Goal: Information Seeking & Learning: Learn about a topic

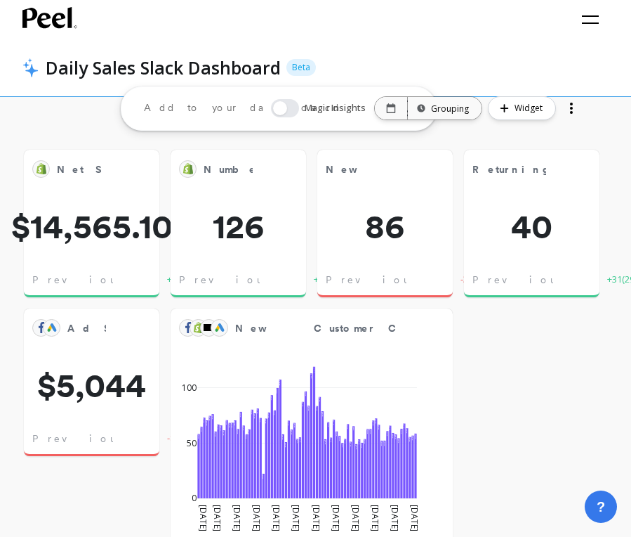
click at [44, 25] on icon at bounding box center [49, 17] width 55 height 21
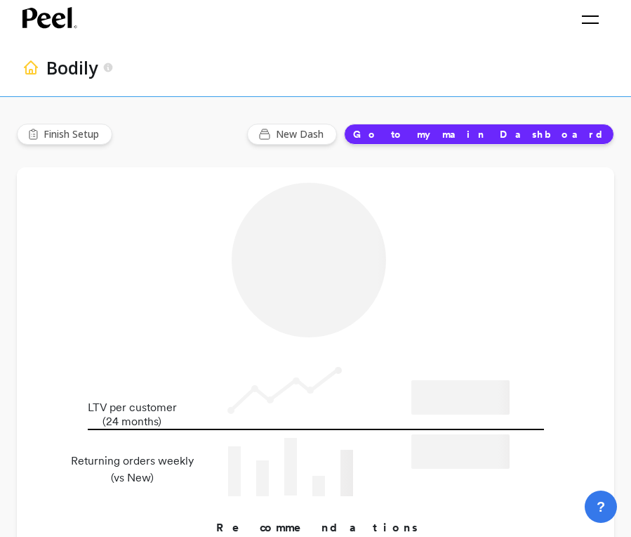
type input "Champions"
type input "16662"
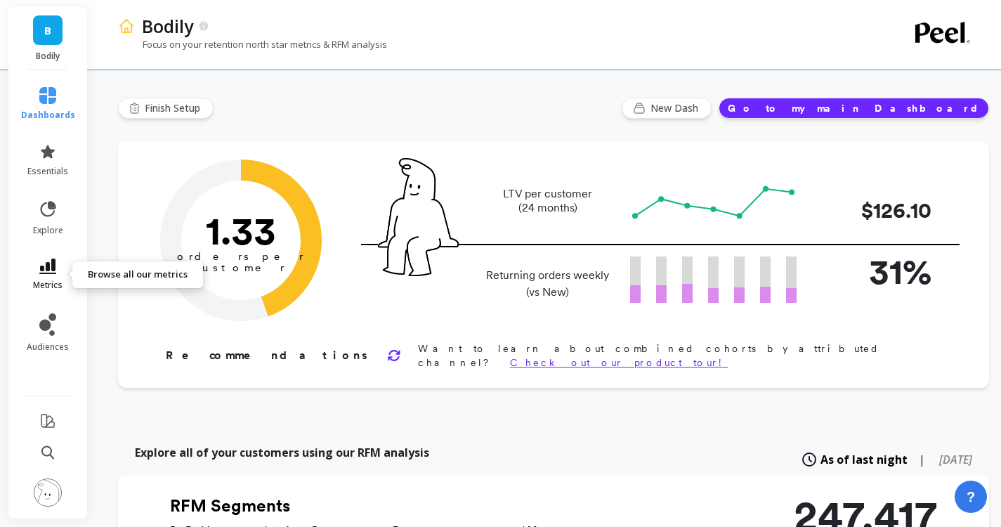
click at [36, 270] on link "metrics" at bounding box center [48, 274] width 54 height 32
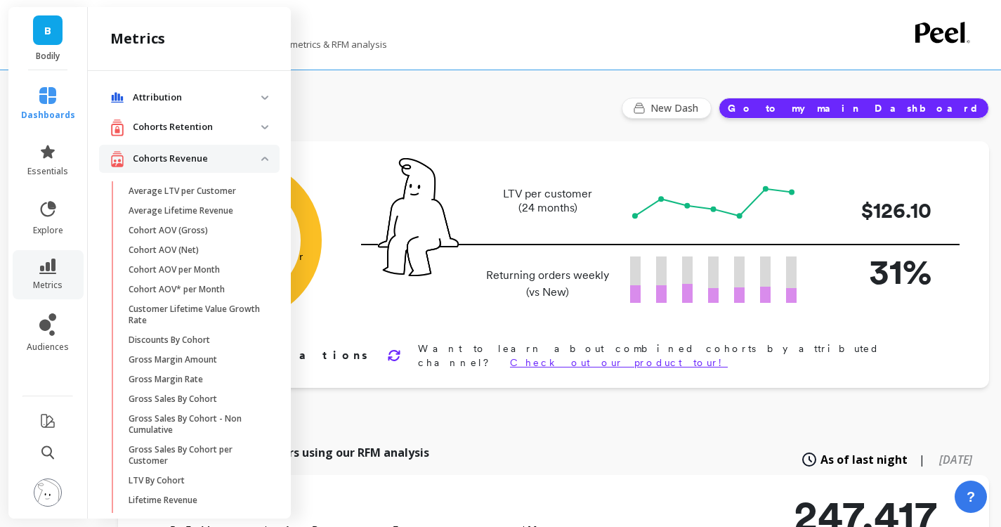
click at [249, 125] on p "Cohorts Retention" at bounding box center [197, 127] width 129 height 14
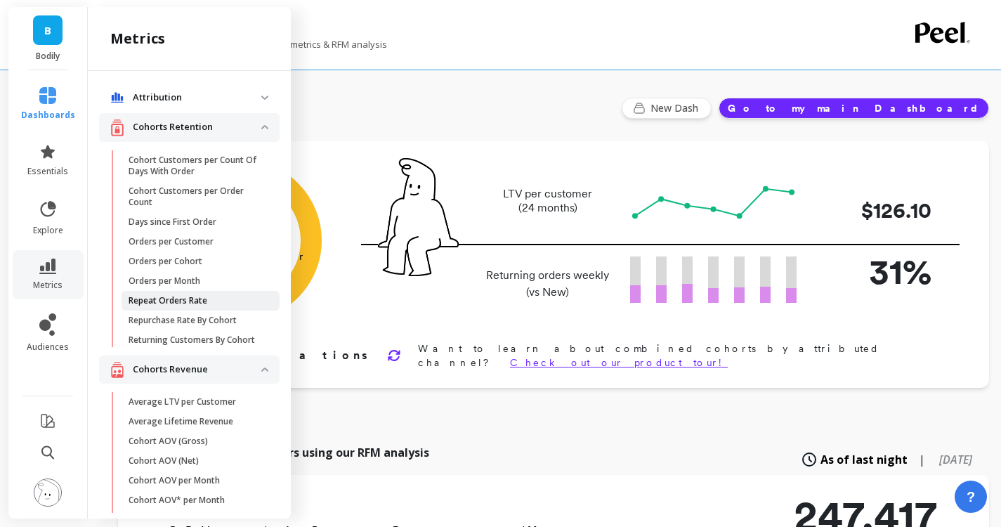
click at [210, 292] on link "Repeat Orders Rate" at bounding box center [201, 301] width 158 height 20
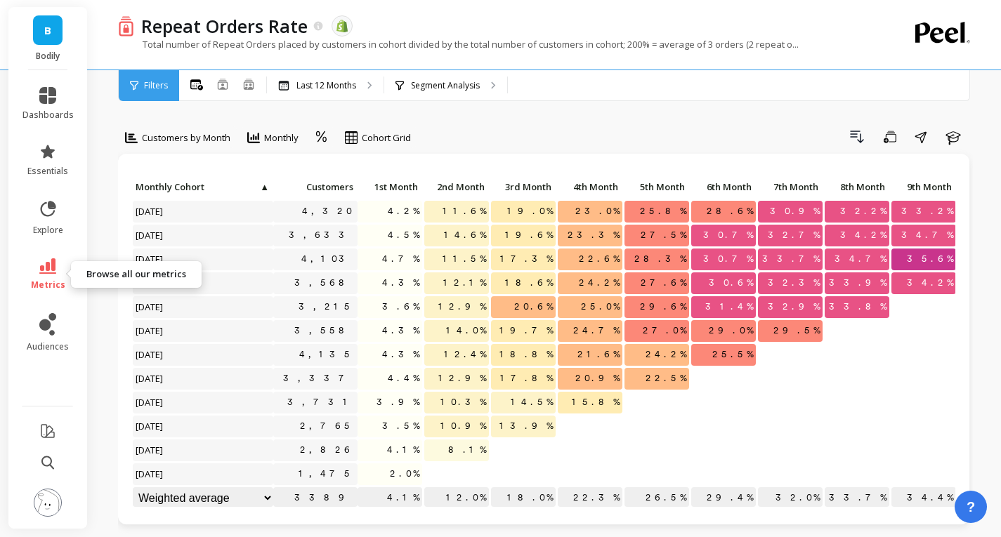
click at [56, 264] on link "metrics" at bounding box center [47, 274] width 51 height 32
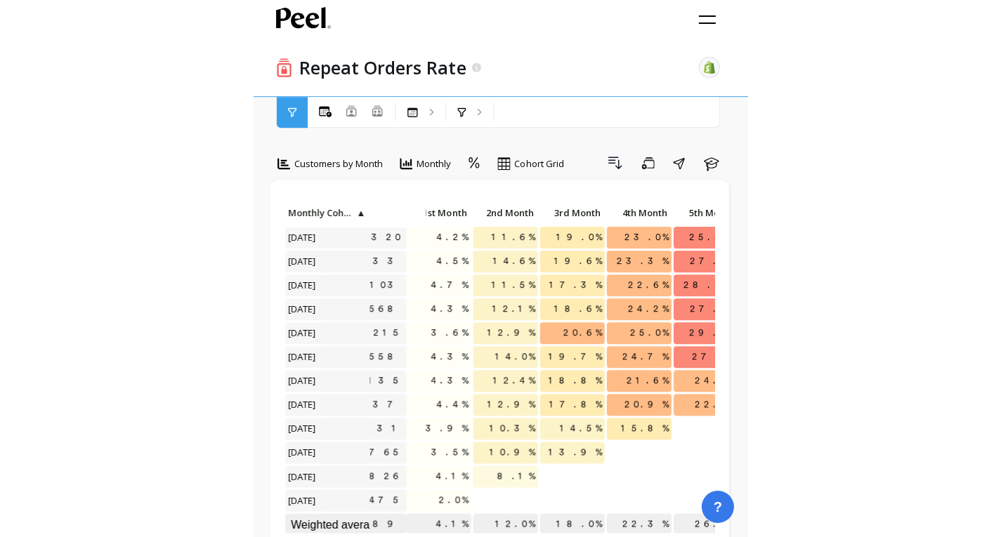
scroll to position [0, 103]
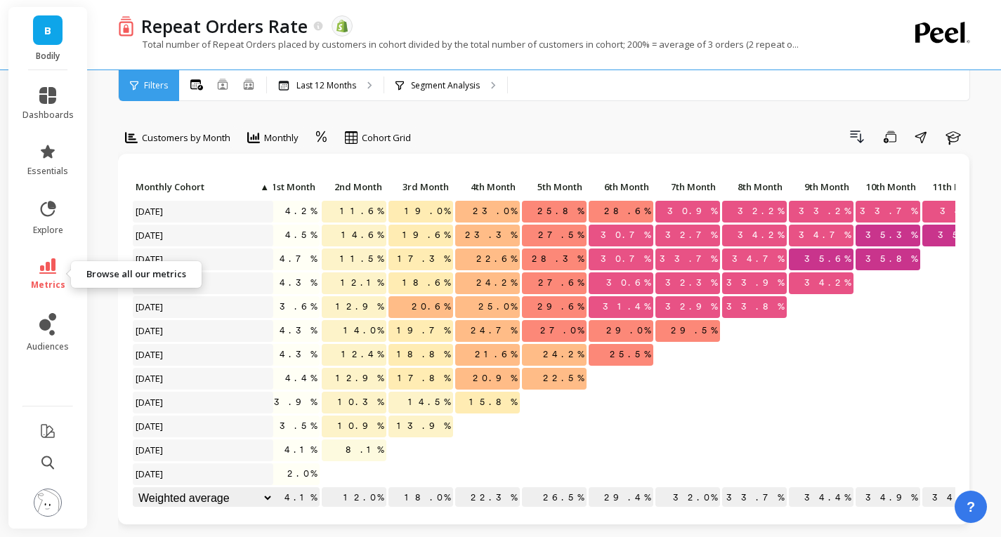
click at [60, 276] on link "metrics" at bounding box center [47, 274] width 51 height 32
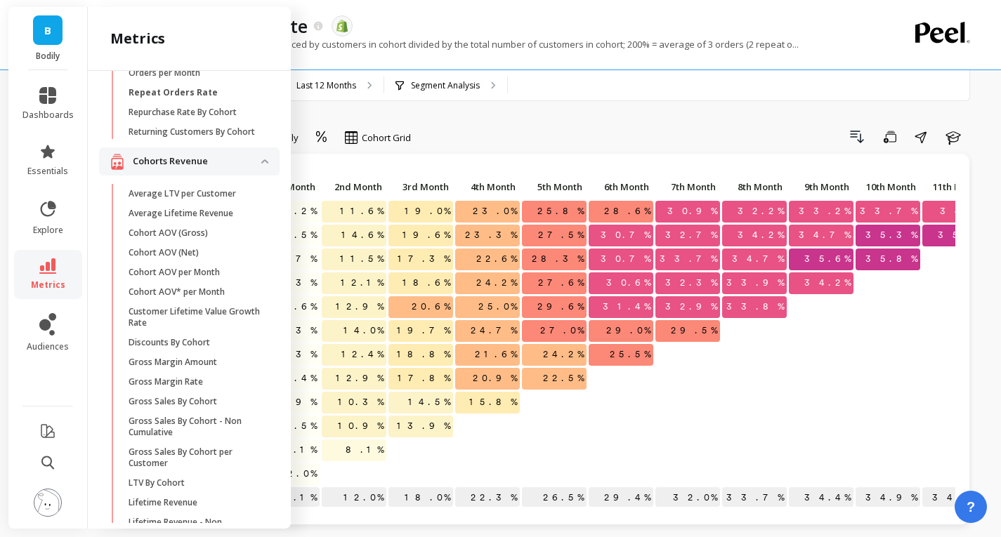
scroll to position [209, 0]
click at [185, 488] on span "LTV By Cohort" at bounding box center [196, 482] width 134 height 11
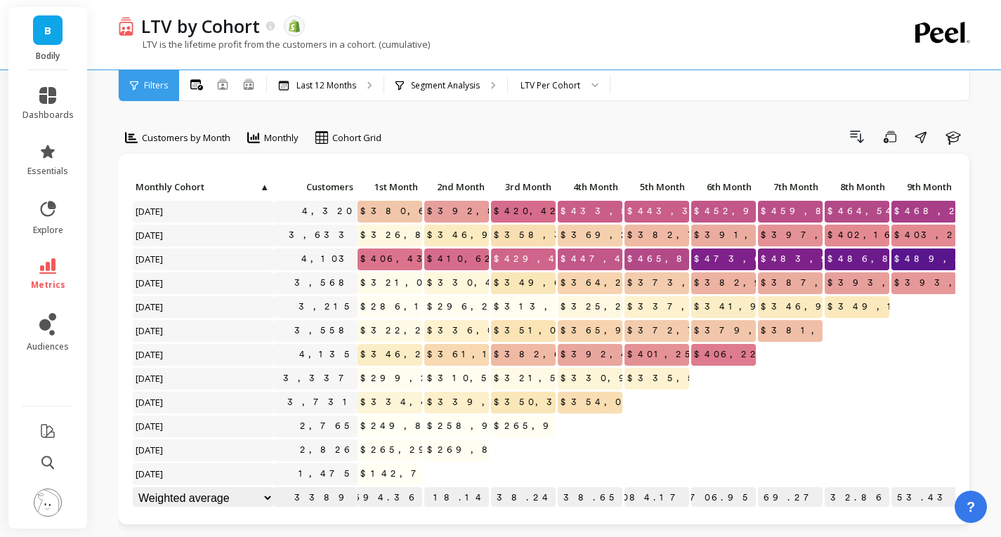
click at [36, 257] on li "metrics" at bounding box center [48, 274] width 68 height 49
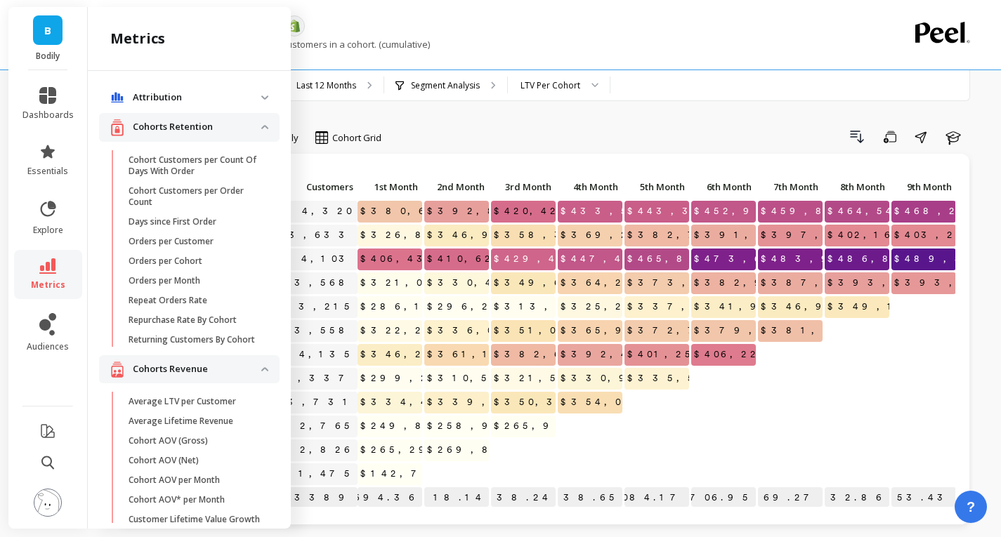
scroll to position [209, 0]
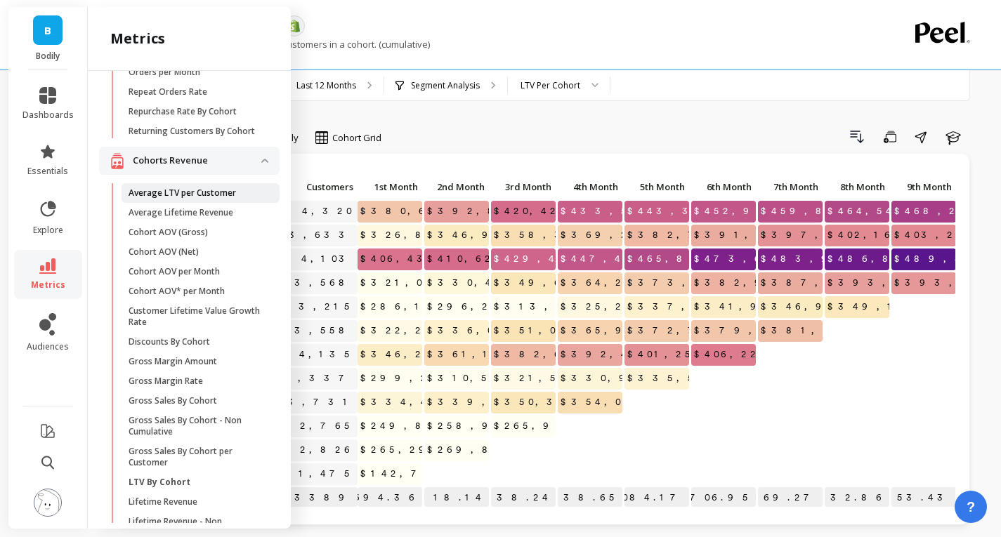
click at [204, 199] on p "Average LTV per Customer" at bounding box center [182, 193] width 107 height 11
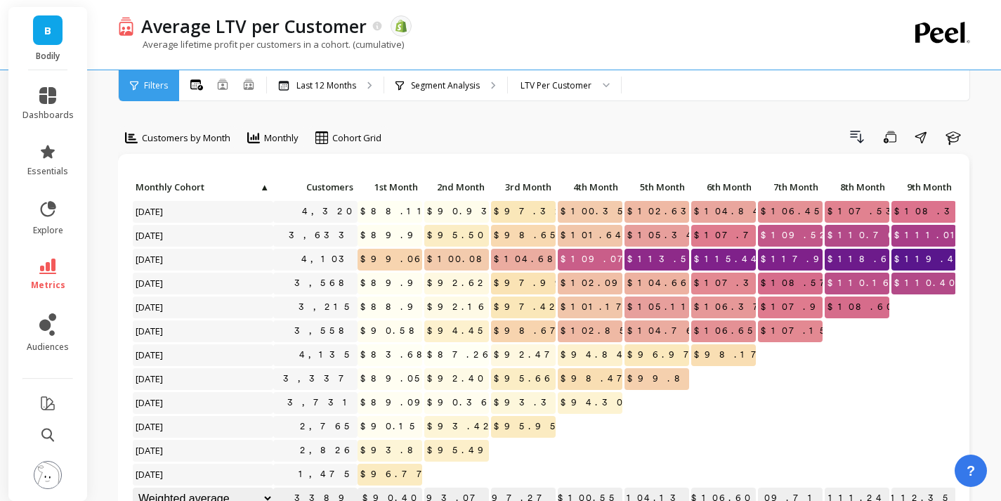
click at [641, 369] on span at bounding box center [885, 372] width 7 height 8
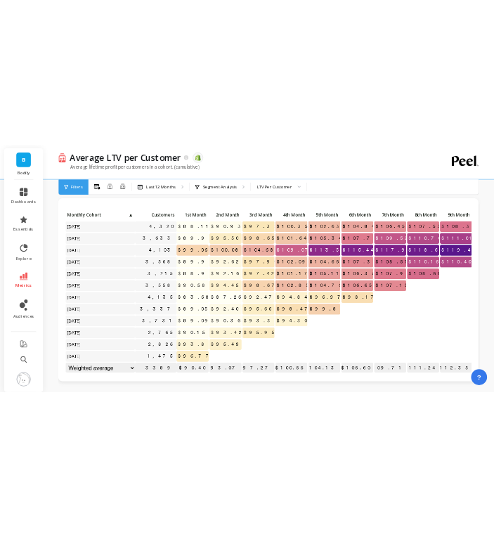
scroll to position [34, 0]
